Goal: Task Accomplishment & Management: Manage account settings

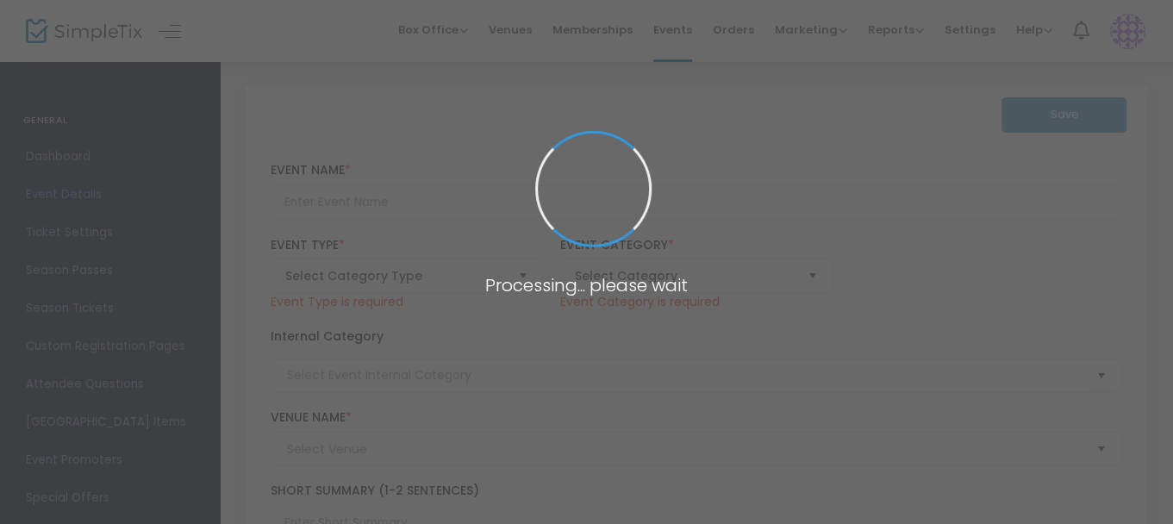
type input "[DEMOGRAPHIC_DATA][PERSON_NAME]"
type textarea "Set in a small [US_STATE] town post WWII, the town is faced with the revelation…"
checkbox input "true"
type input "Buy Tickets"
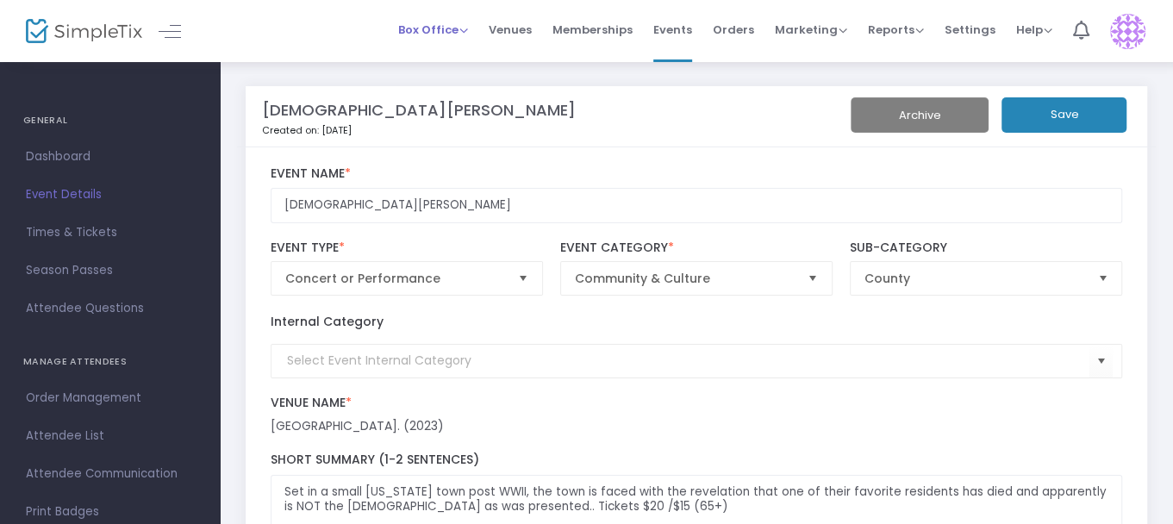
click at [444, 30] on span "Box Office" at bounding box center [433, 30] width 70 height 16
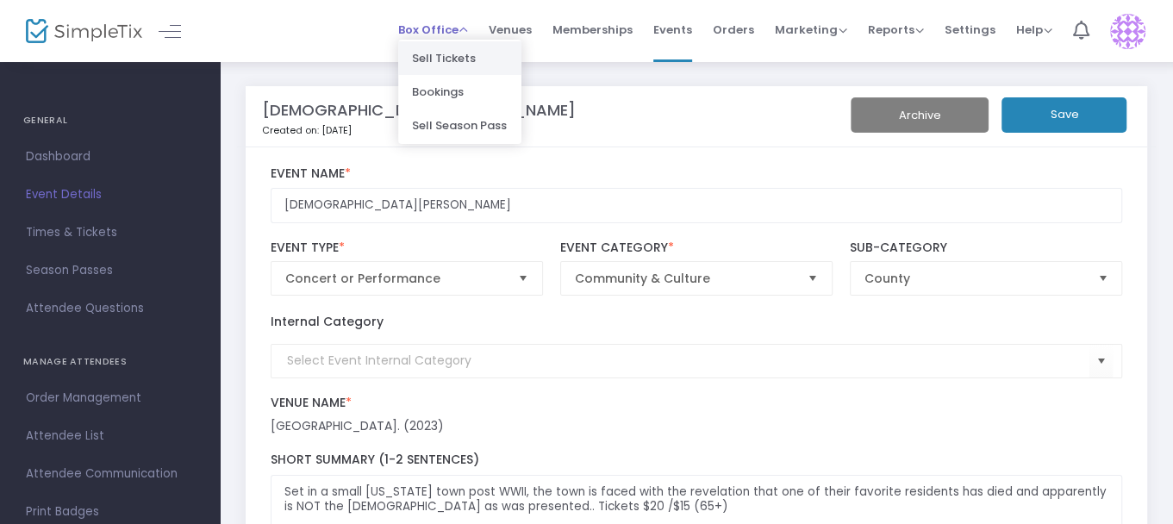
click at [447, 53] on li "Sell Tickets" at bounding box center [459, 58] width 123 height 34
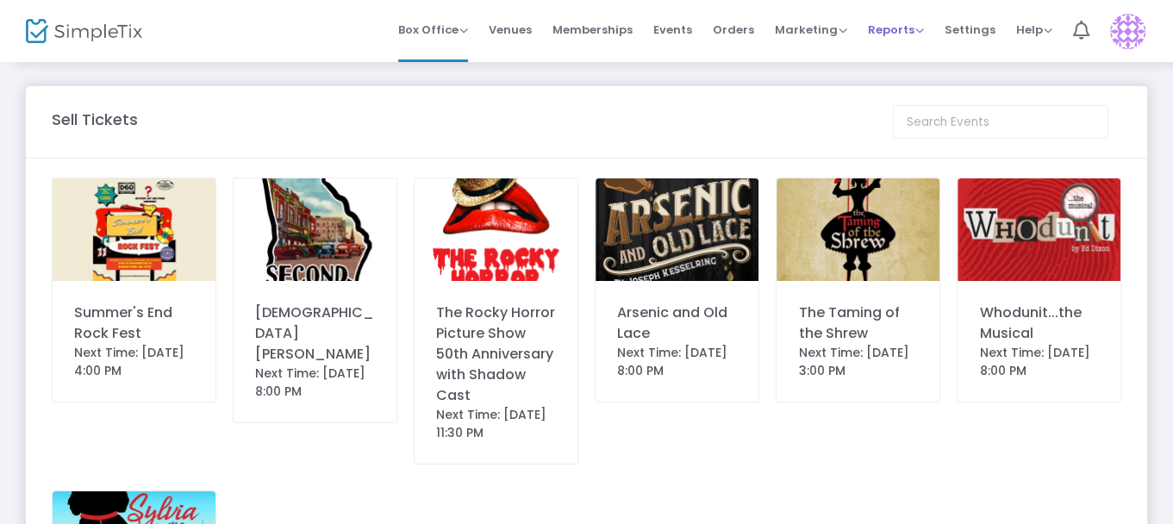
click at [891, 28] on span "Reports" at bounding box center [896, 30] width 56 height 16
click at [899, 86] on li "Sales Reports" at bounding box center [924, 92] width 112 height 34
